Goal: Task Accomplishment & Management: Use online tool/utility

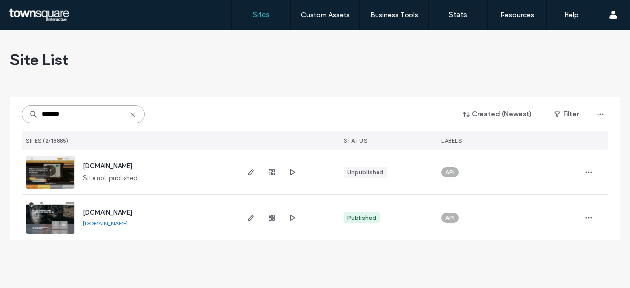
type input "*******"
click at [129, 211] on span "[DOMAIN_NAME]" at bounding box center [108, 212] width 50 height 7
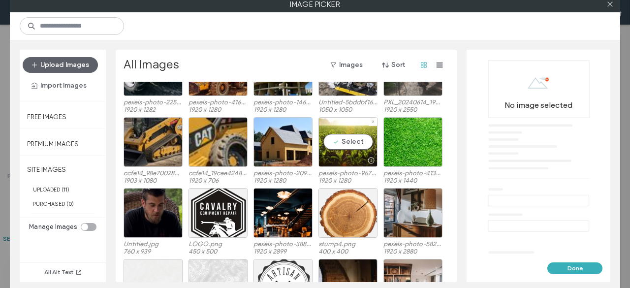
scroll to position [211, 0]
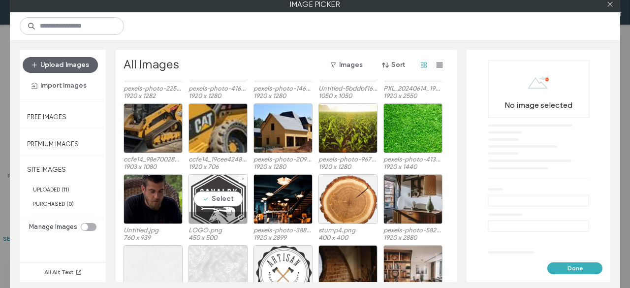
click at [226, 195] on div "Select" at bounding box center [218, 199] width 59 height 50
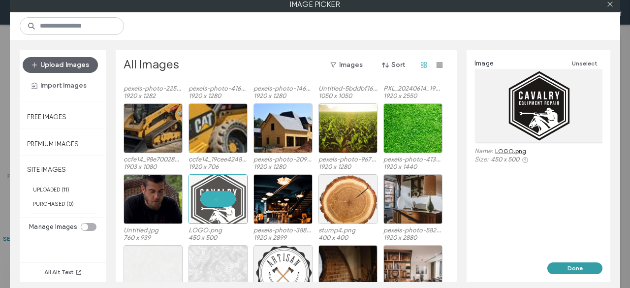
click at [576, 265] on button "Done" at bounding box center [575, 268] width 55 height 12
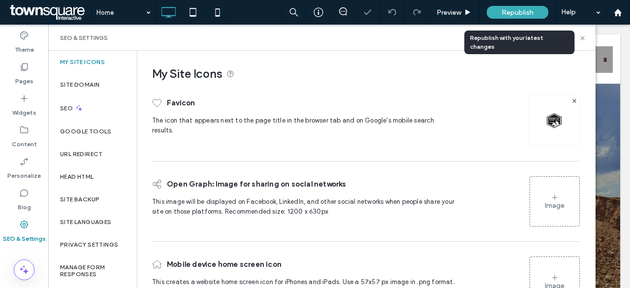
click at [522, 8] on span "Republish" at bounding box center [518, 12] width 32 height 8
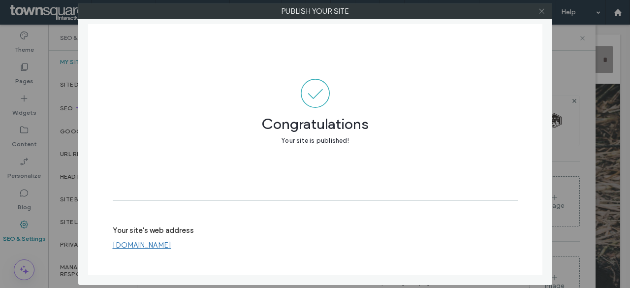
click at [544, 13] on use at bounding box center [541, 11] width 5 height 5
